Goal: Navigation & Orientation: Find specific page/section

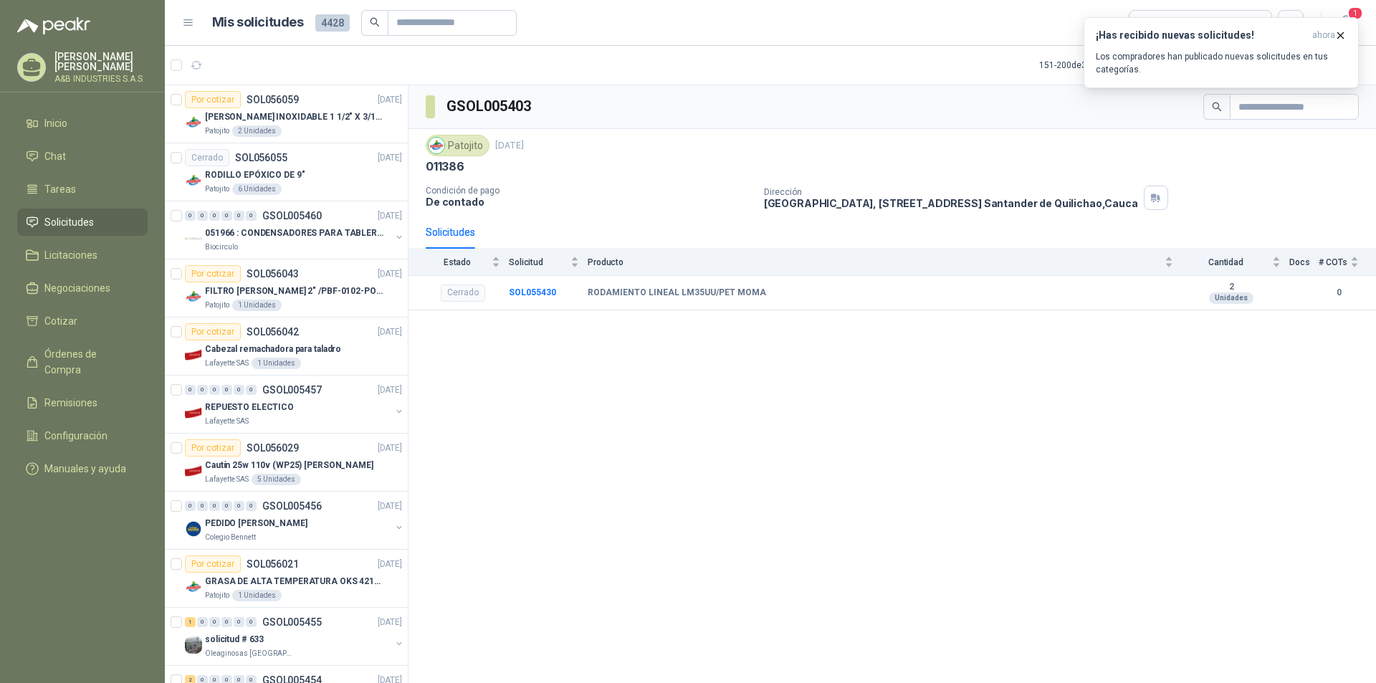
scroll to position [2331, 0]
